Goal: Information Seeking & Learning: Learn about a topic

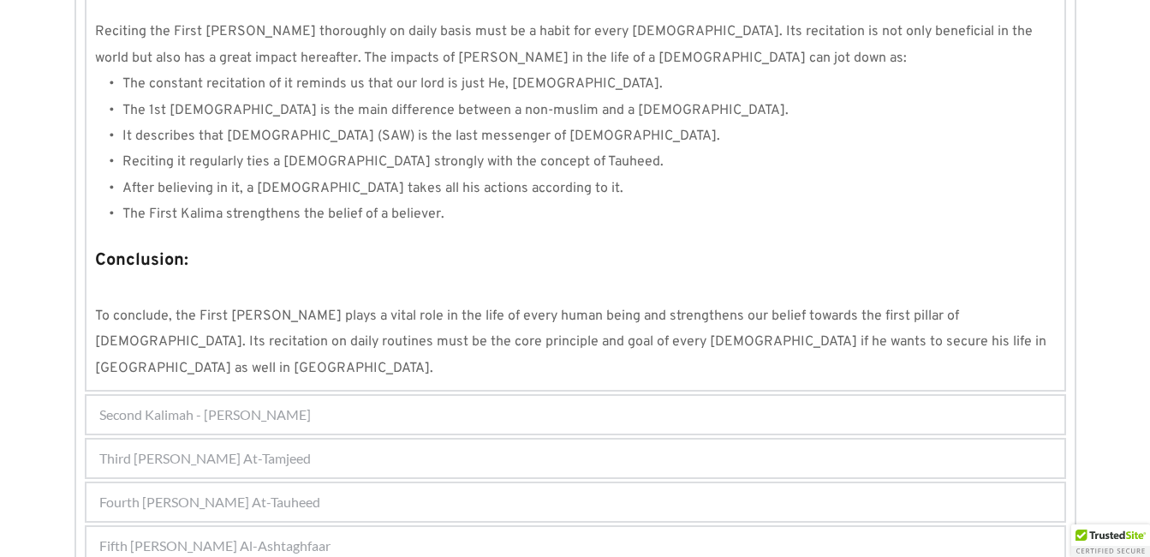
scroll to position [1646, 0]
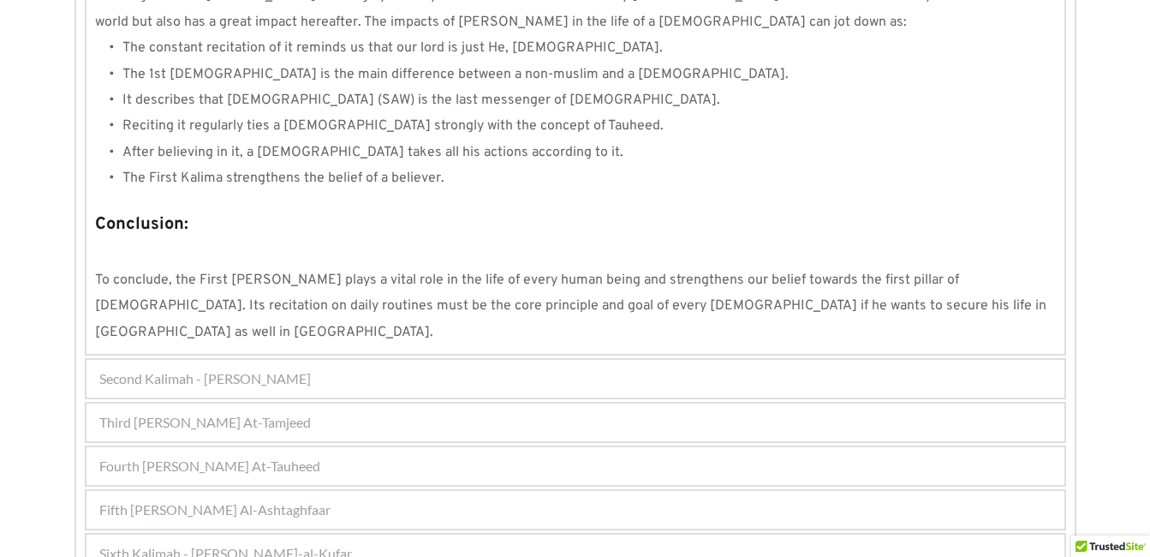
click at [329, 360] on div "Second Kalimah - [PERSON_NAME]" at bounding box center [575, 379] width 978 height 38
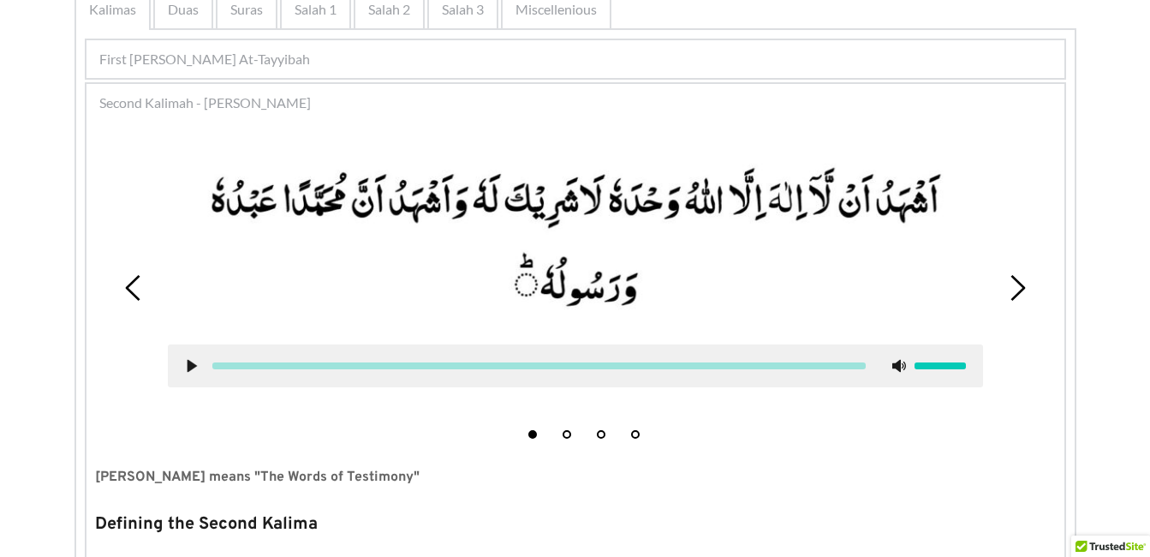
scroll to position [373, 0]
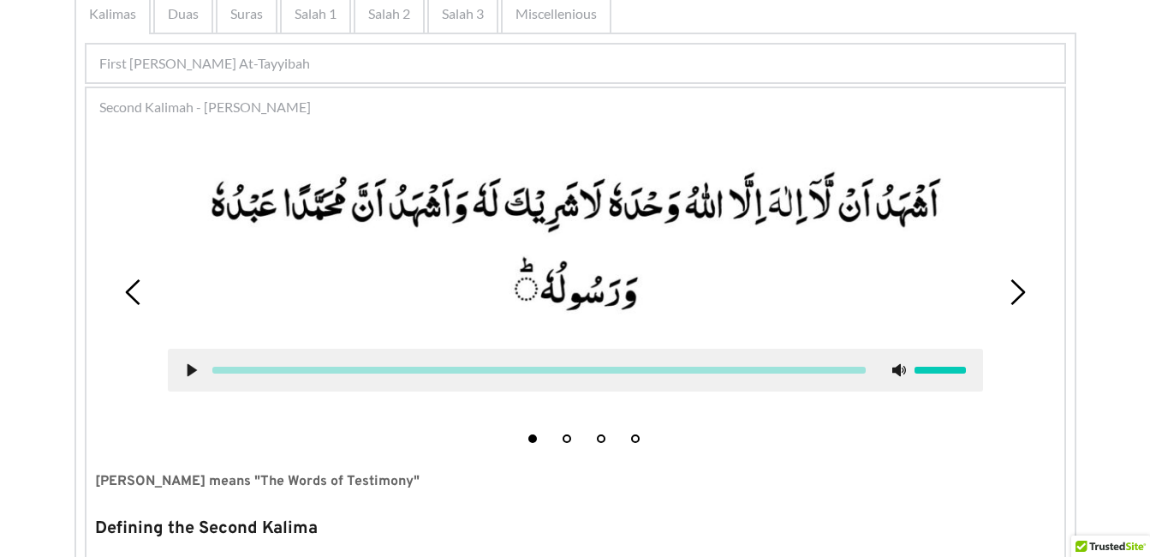
click at [134, 296] on icon at bounding box center [134, 292] width 26 height 26
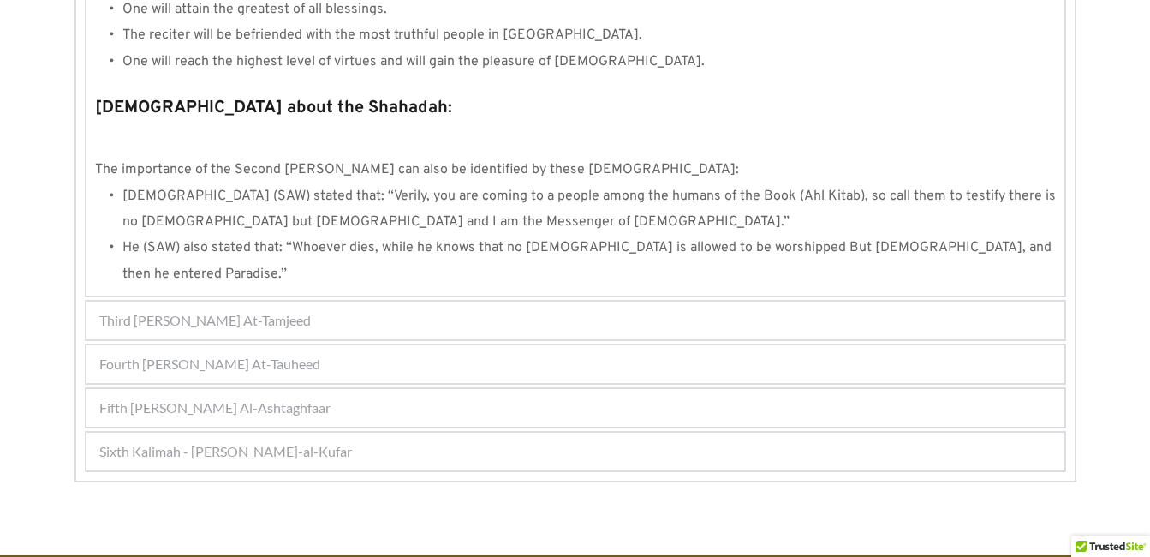
scroll to position [1877, 0]
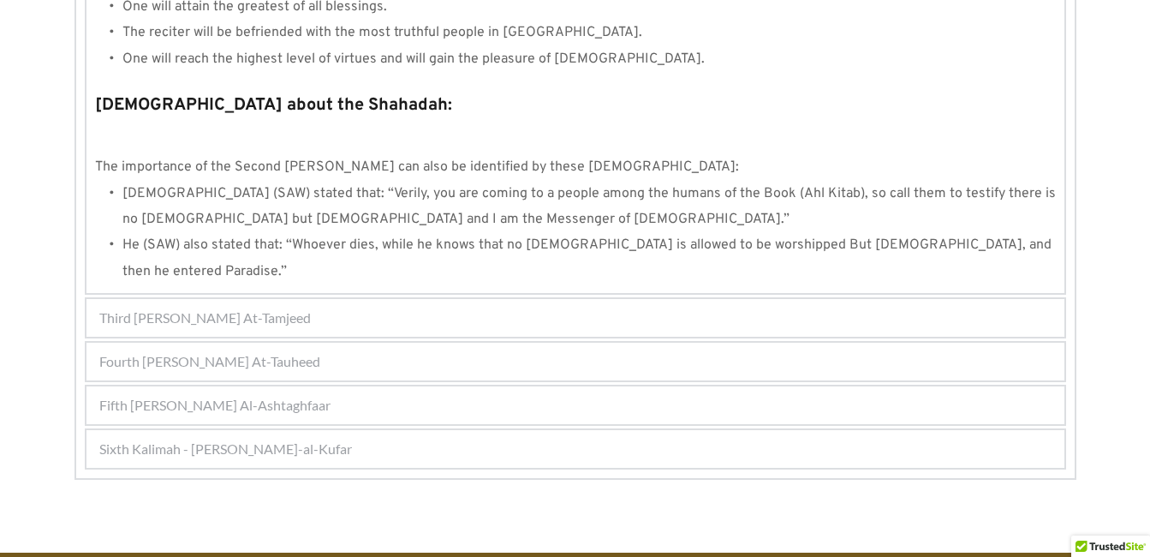
drag, startPoint x: 314, startPoint y: 350, endPoint x: 289, endPoint y: 266, distance: 87.5
click at [289, 307] on span "Third [PERSON_NAME] At-Tamjeed" at bounding box center [205, 317] width 212 height 21
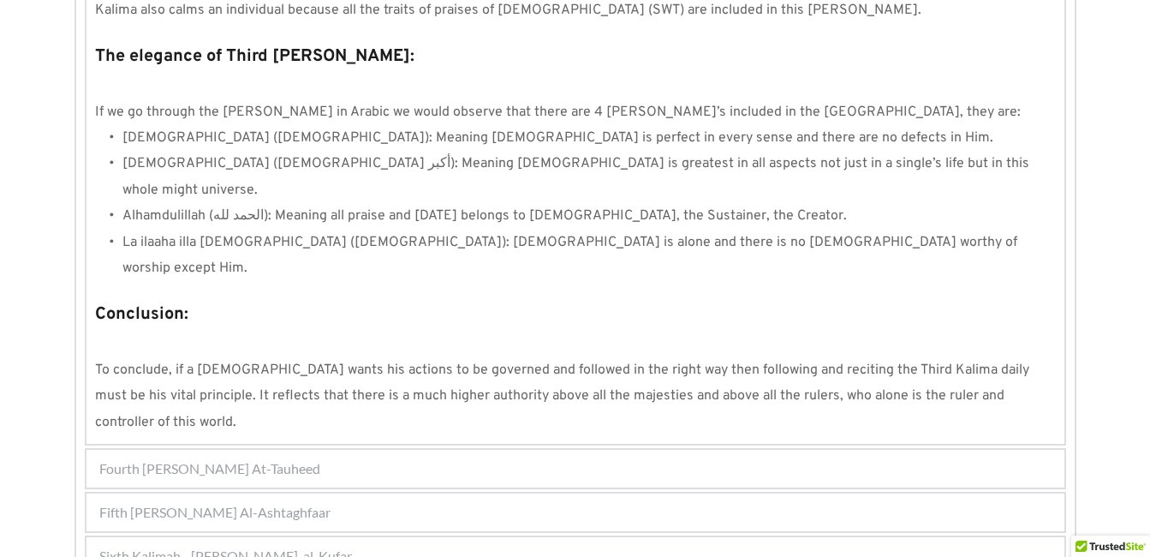
scroll to position [1553, 0]
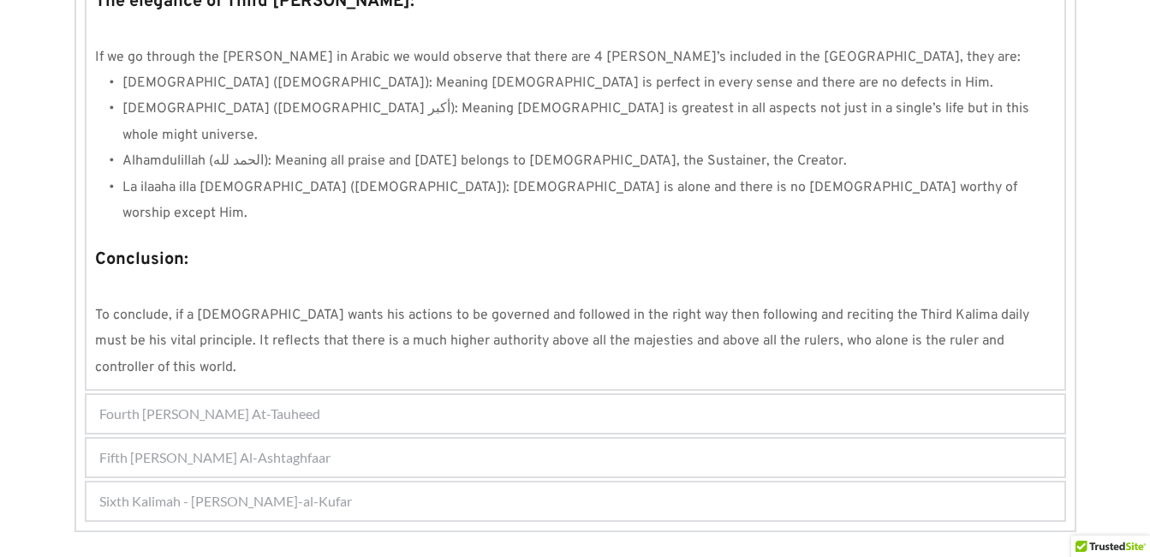
click at [307, 447] on span "Fifth [PERSON_NAME] Al-Ashtaghfaar" at bounding box center [214, 457] width 231 height 21
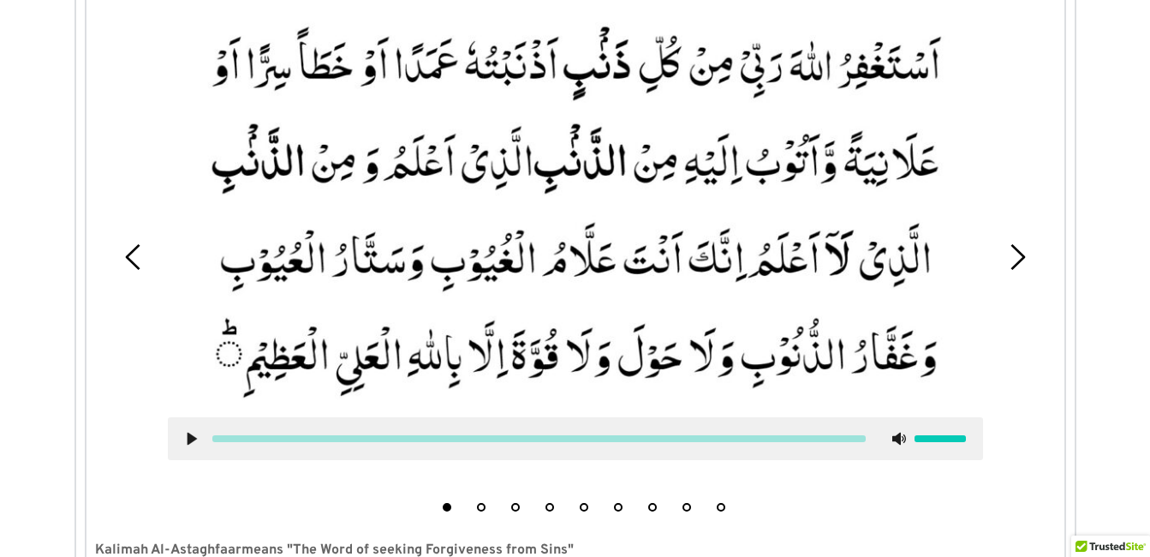
scroll to position [591, 0]
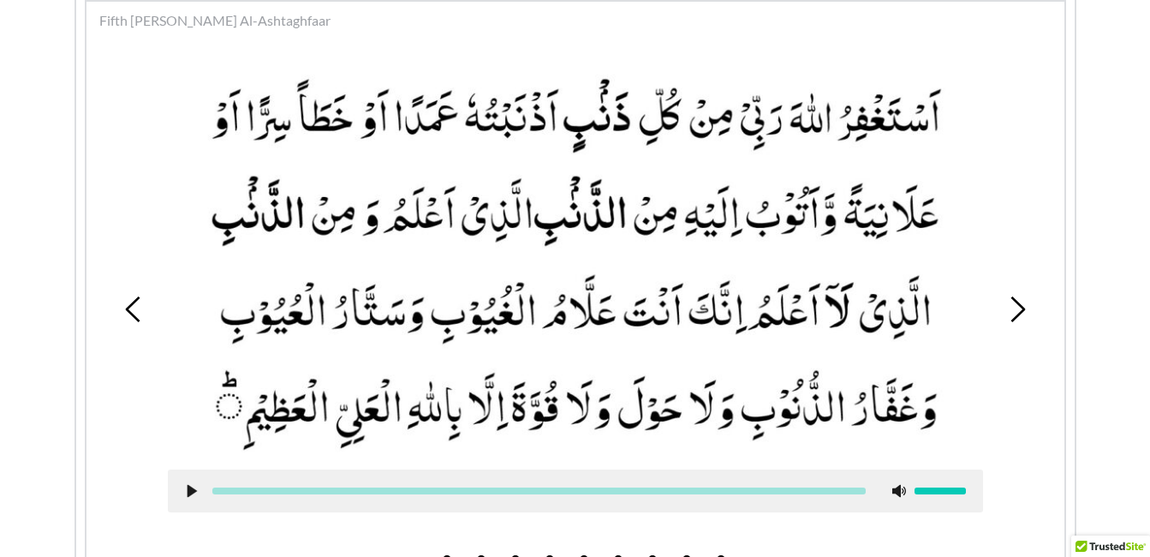
click at [123, 305] on icon at bounding box center [134, 309] width 26 height 26
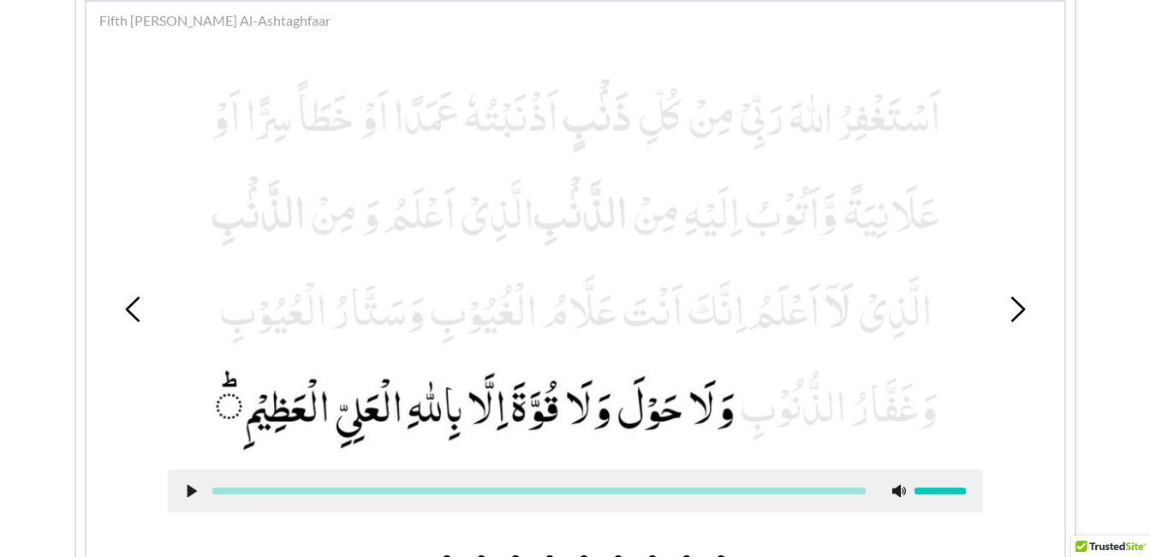
click at [123, 305] on icon at bounding box center [134, 309] width 26 height 26
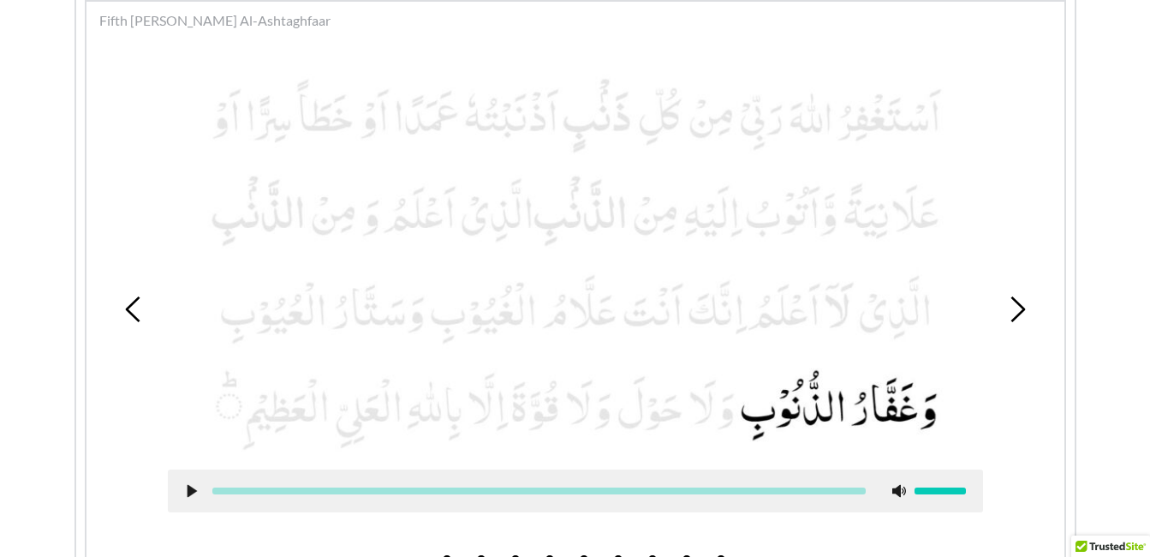
click at [123, 305] on icon at bounding box center [134, 309] width 26 height 26
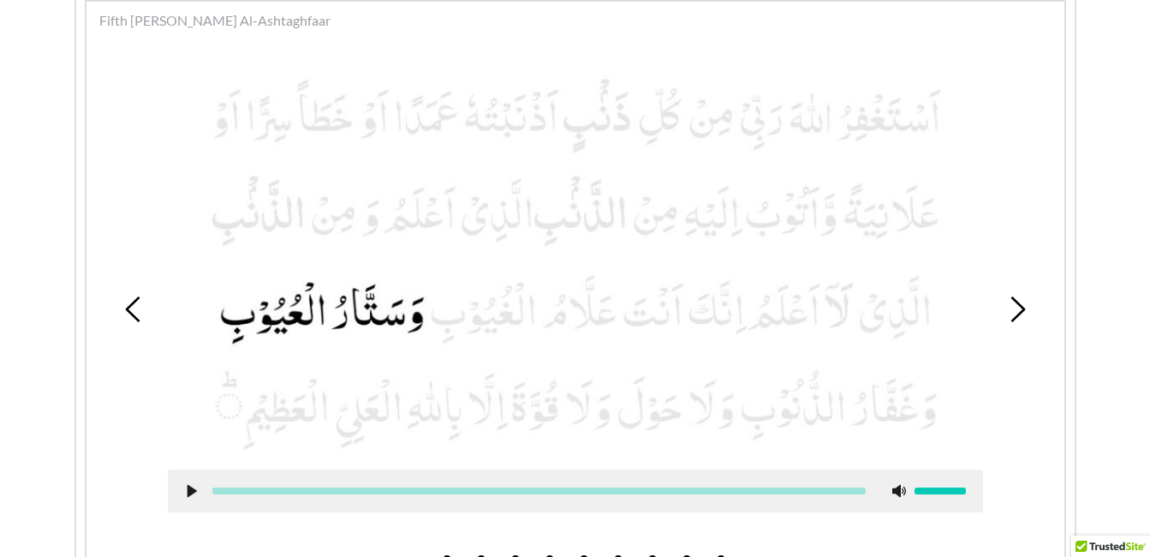
click at [123, 305] on icon at bounding box center [134, 309] width 26 height 26
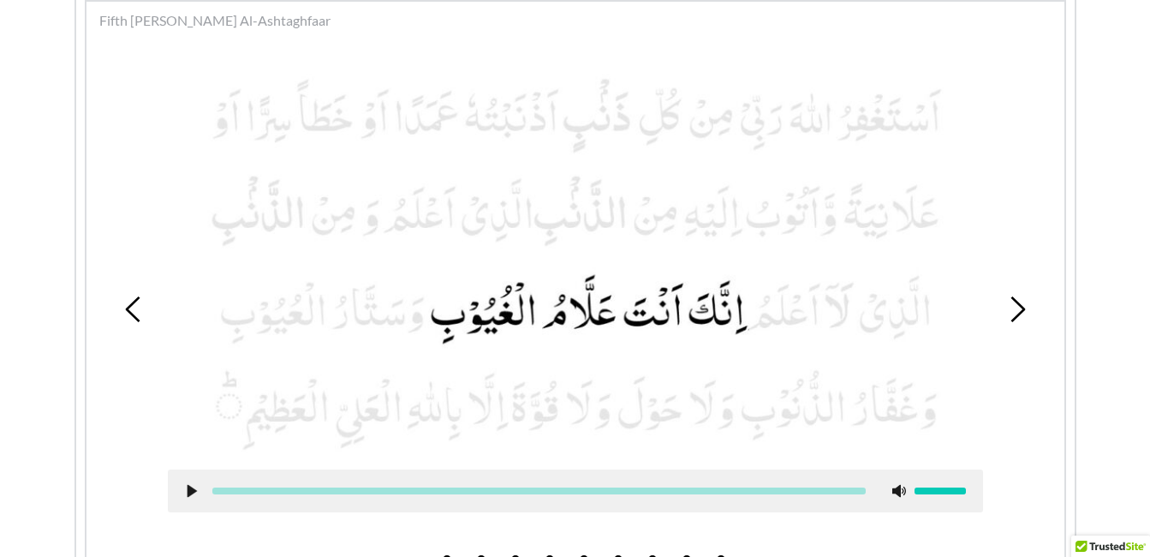
click at [123, 305] on icon at bounding box center [134, 309] width 26 height 26
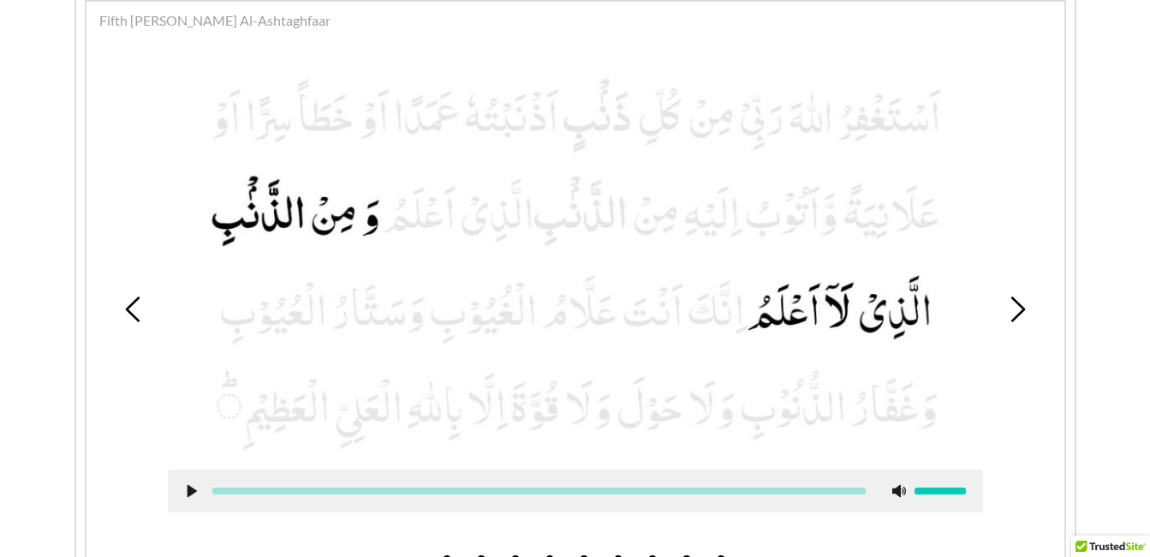
click at [123, 305] on icon at bounding box center [134, 309] width 26 height 26
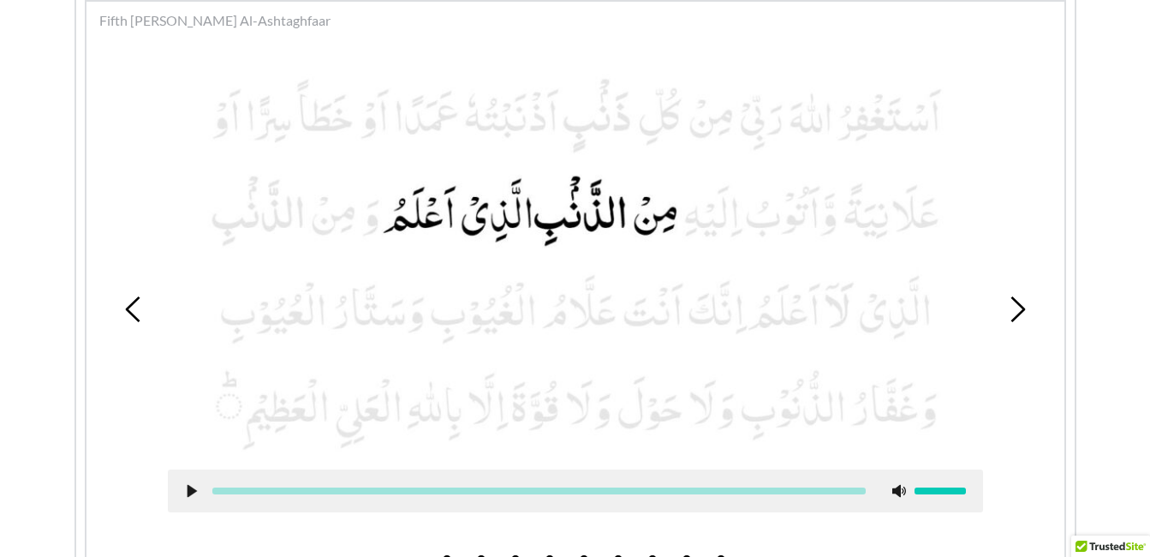
click at [123, 305] on icon at bounding box center [134, 309] width 26 height 26
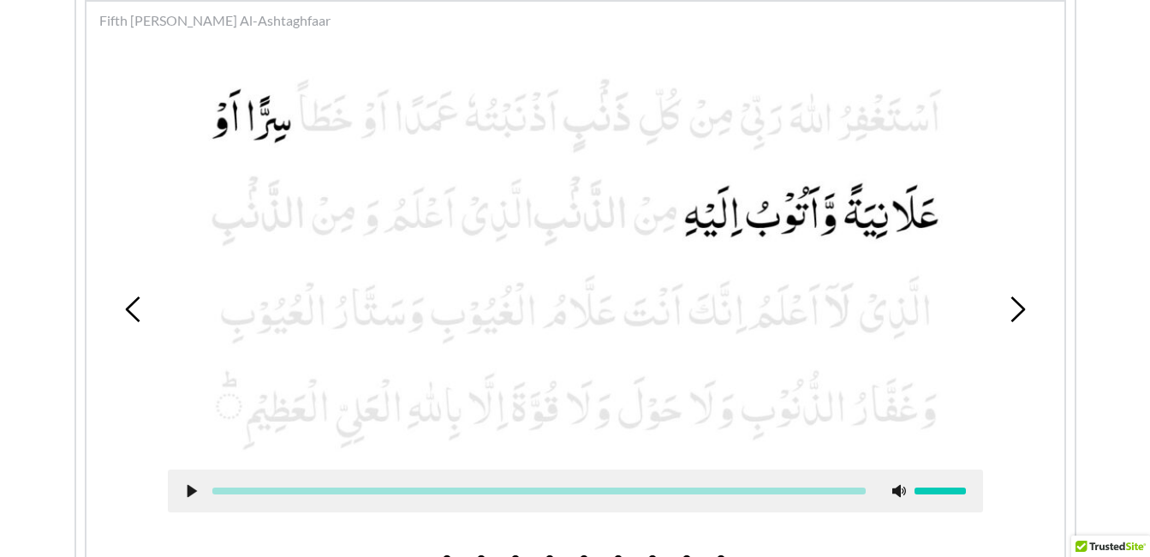
click at [123, 305] on icon at bounding box center [134, 309] width 26 height 26
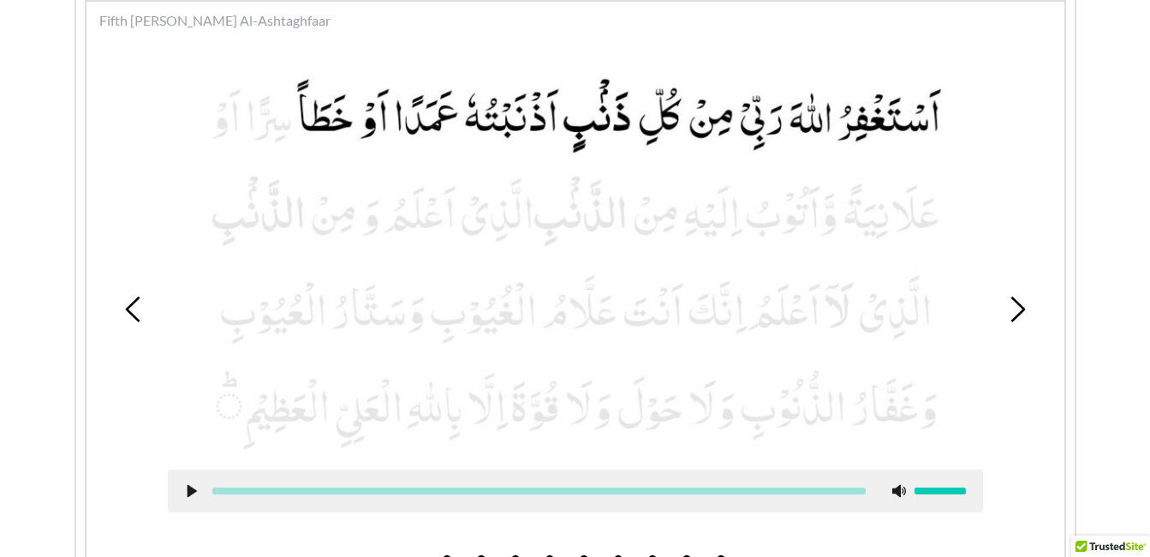
click at [1011, 307] on icon at bounding box center [1017, 309] width 26 height 26
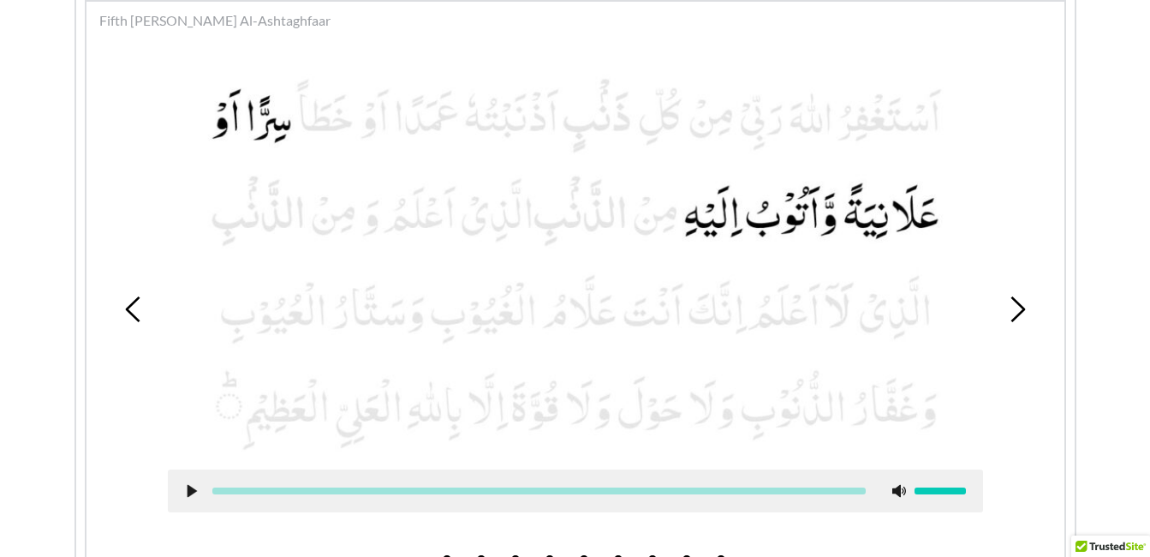
click at [139, 316] on icon at bounding box center [134, 309] width 26 height 26
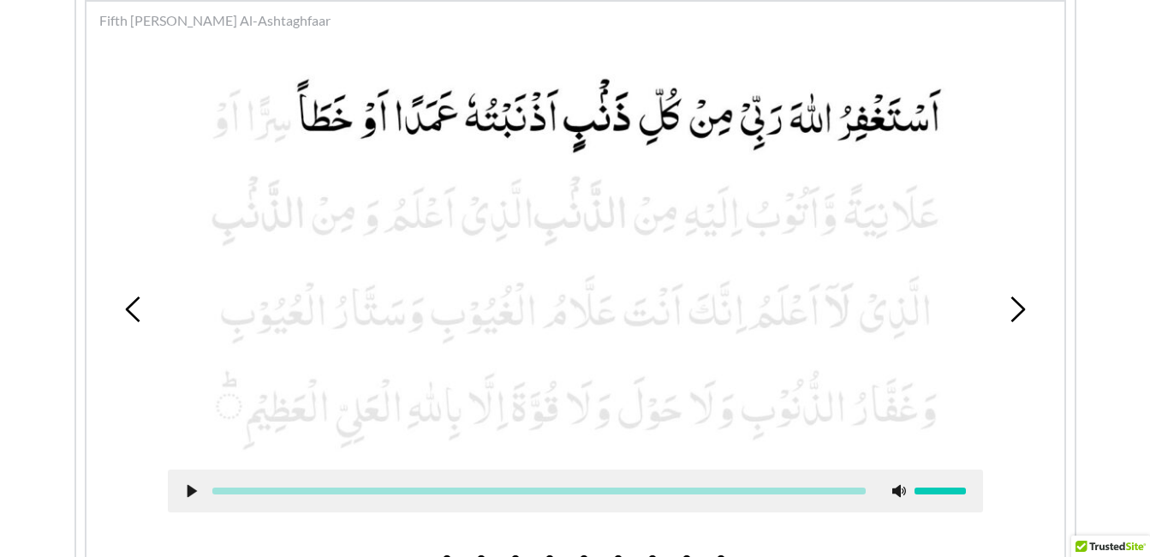
click at [1011, 301] on icon at bounding box center [1017, 309] width 26 height 26
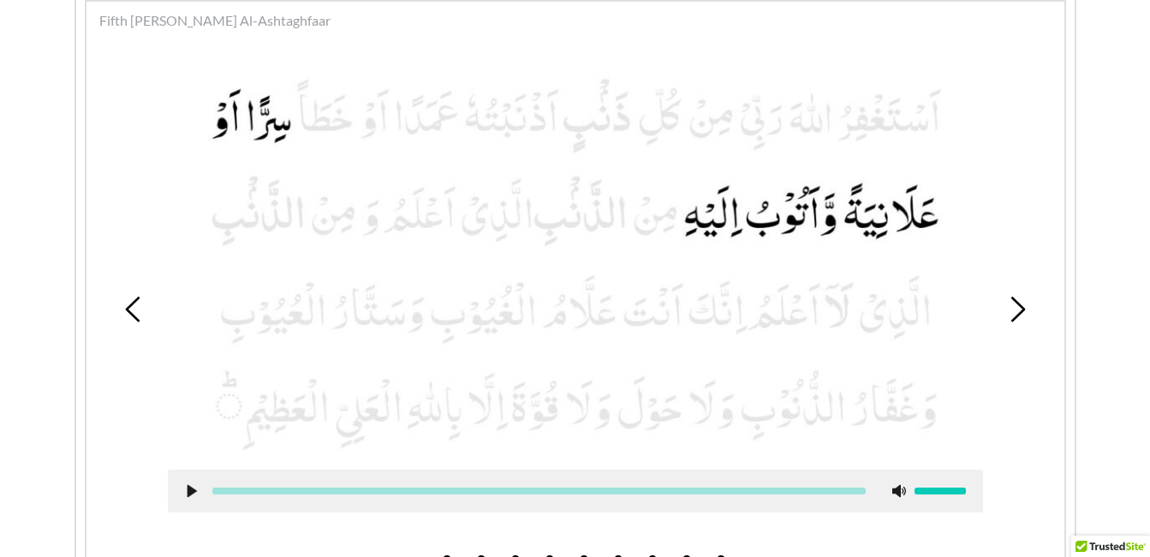
click at [1011, 301] on icon at bounding box center [1017, 309] width 26 height 26
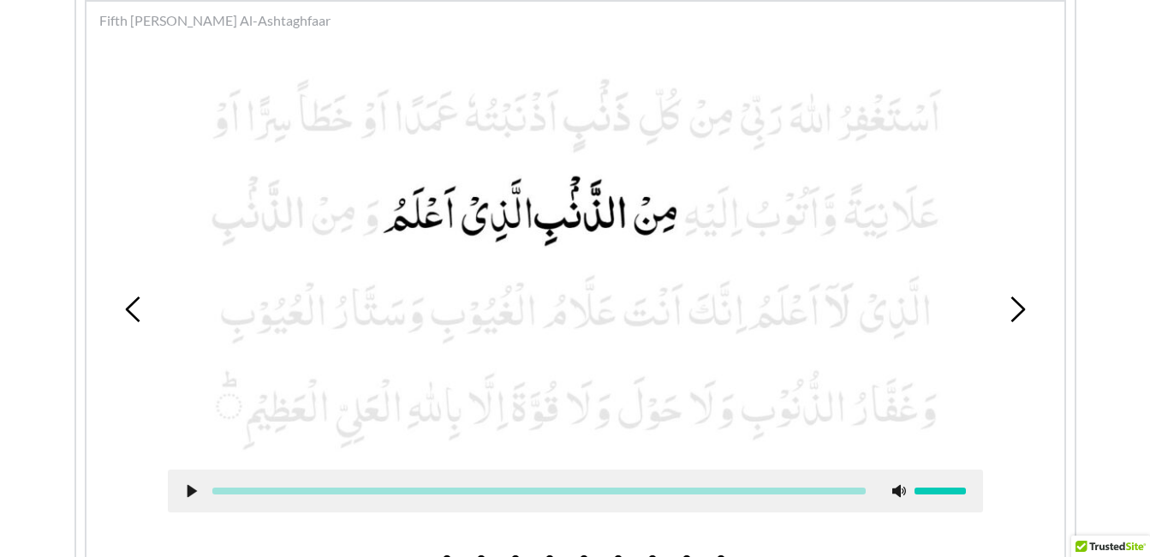
click at [138, 314] on icon at bounding box center [134, 309] width 26 height 26
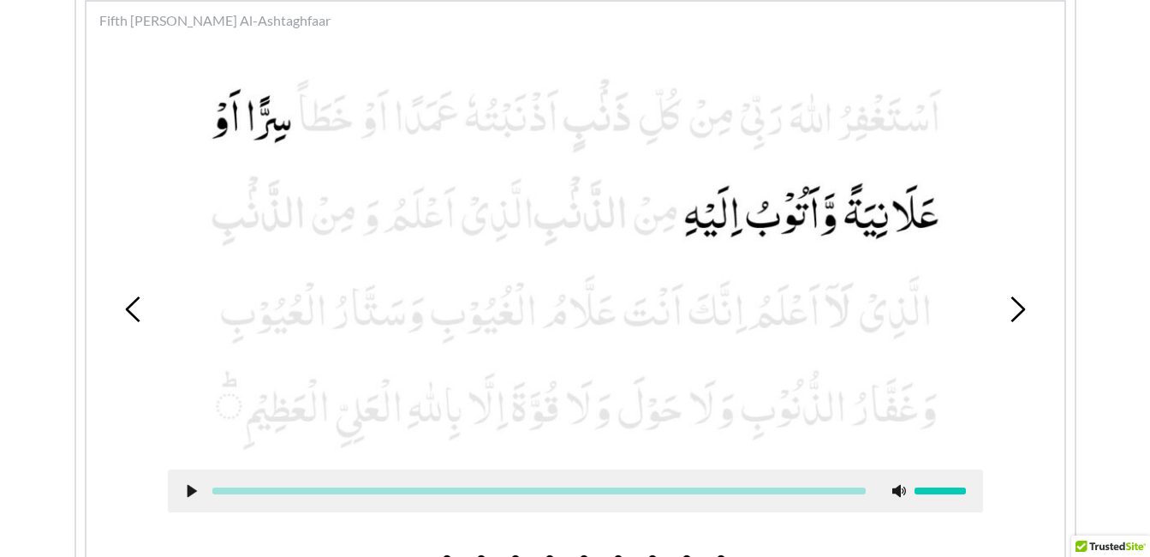
click at [1016, 304] on icon at bounding box center [1017, 309] width 26 height 26
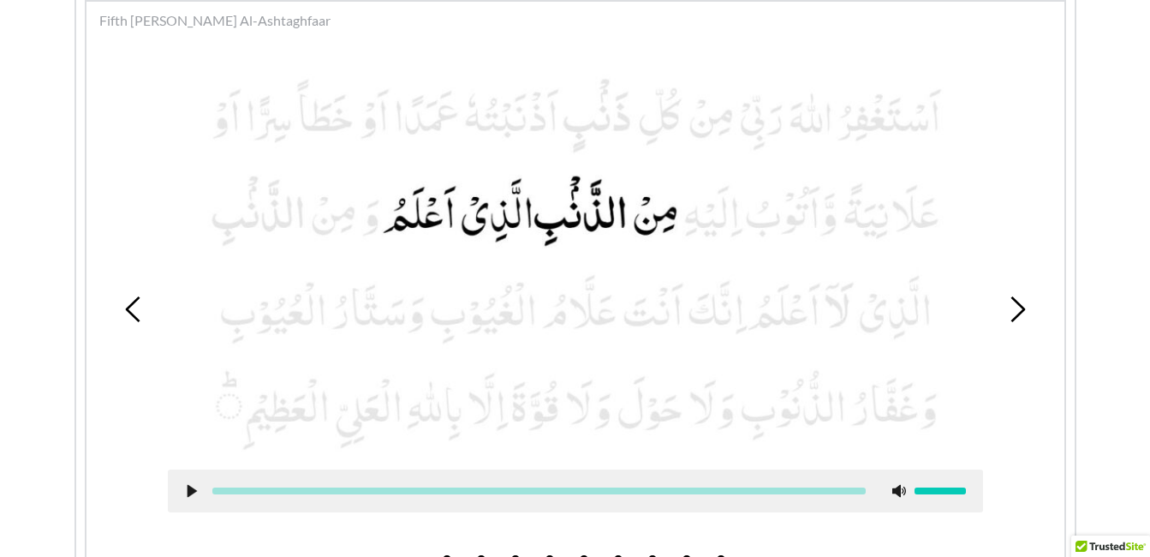
click at [140, 316] on icon at bounding box center [134, 309] width 26 height 26
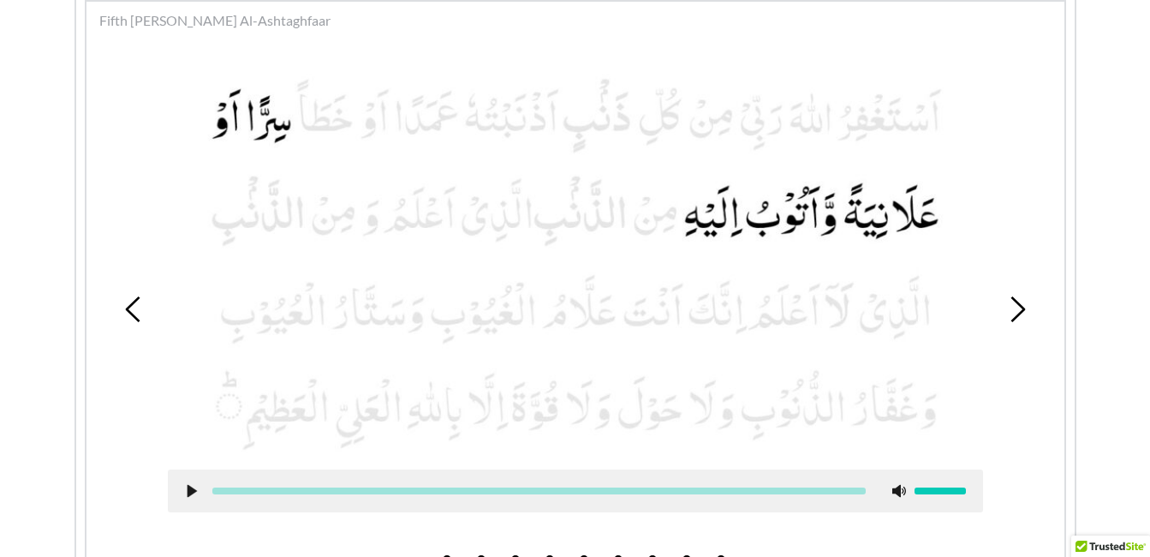
click at [140, 316] on icon at bounding box center [134, 309] width 26 height 26
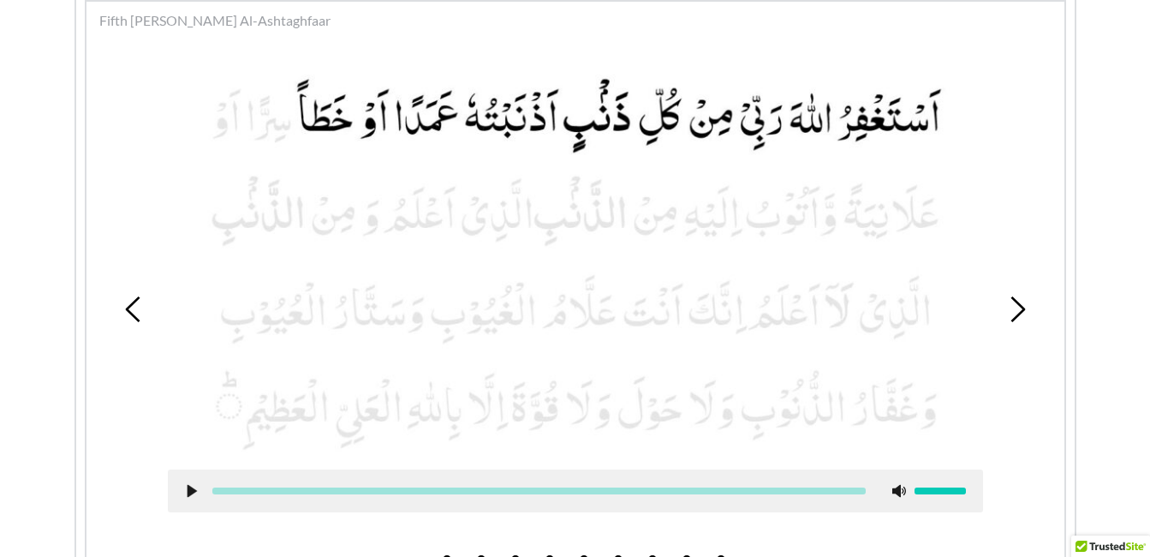
click at [140, 316] on icon at bounding box center [134, 309] width 26 height 26
